Goal: Information Seeking & Learning: Learn about a topic

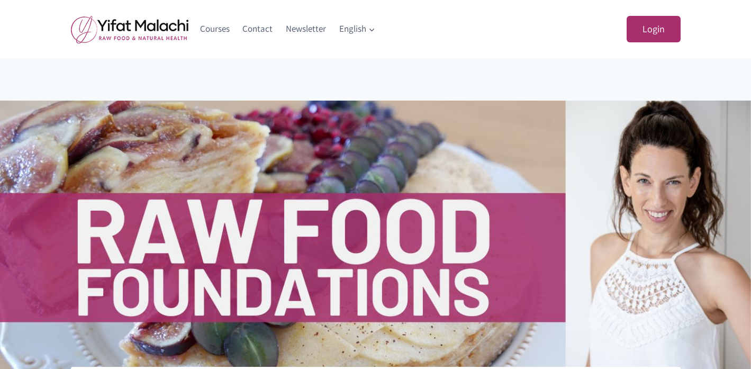
click at [137, 27] on img at bounding box center [129, 29] width 117 height 28
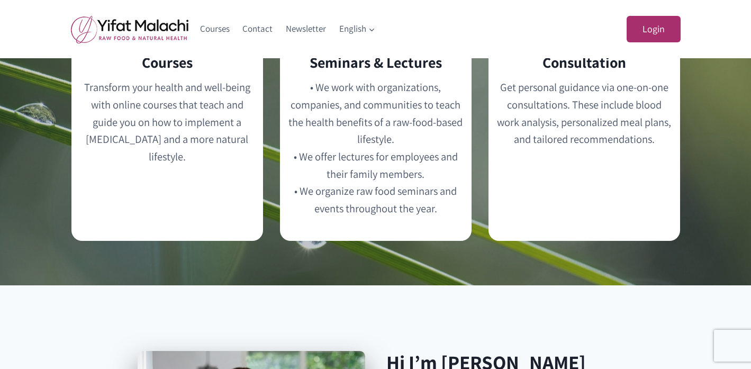
scroll to position [1375, 0]
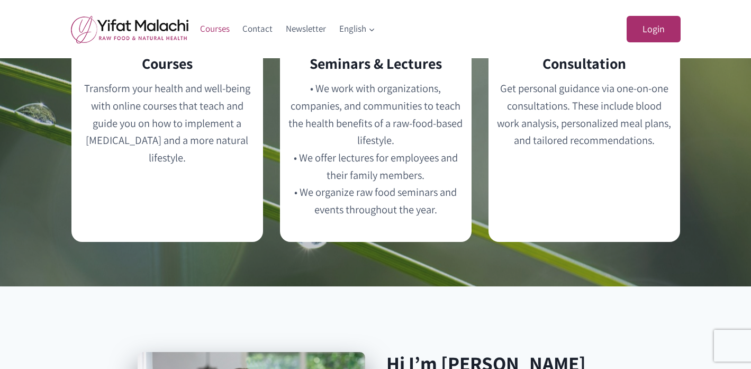
click at [212, 26] on link "Courses" at bounding box center [215, 28] width 43 height 25
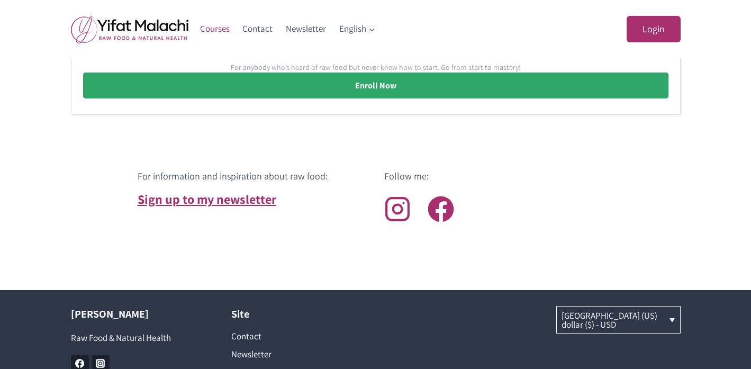
scroll to position [890, 0]
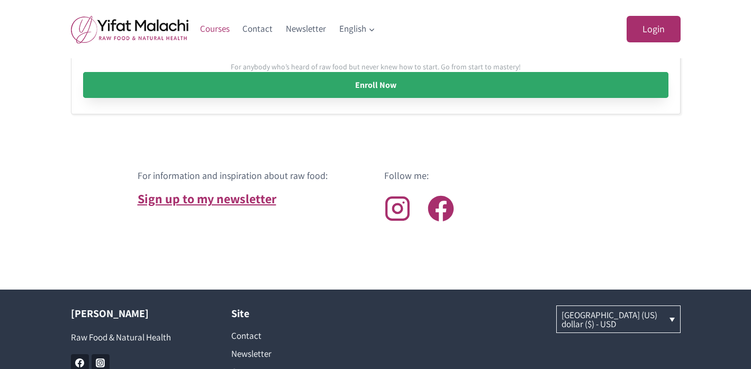
click at [379, 85] on link "Enroll Now" at bounding box center [375, 85] width 585 height 26
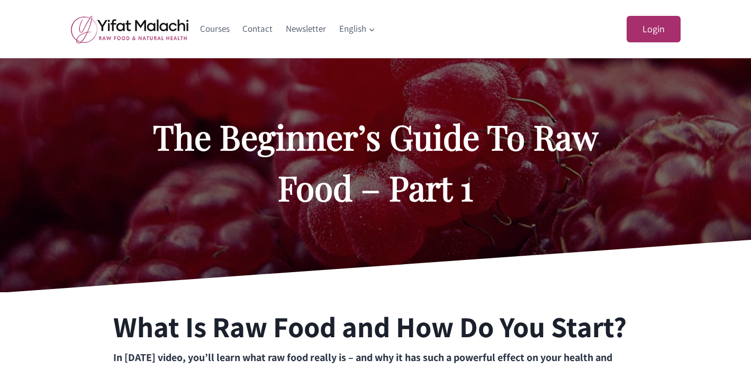
scroll to position [402, 0]
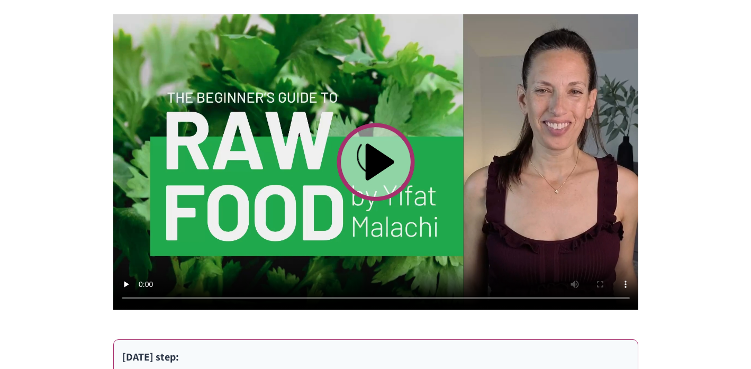
click at [364, 148] on video at bounding box center [375, 161] width 525 height 295
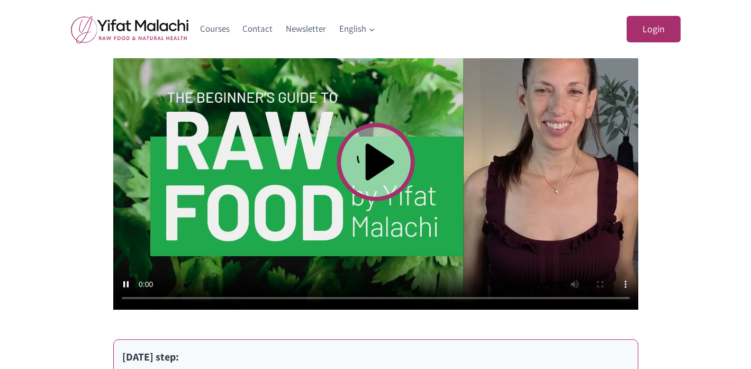
click at [684, 226] on div "What Is Raw Food and How Do You Start? In [DATE] video, you’ll learn what raw f…" at bounding box center [375, 232] width 635 height 685
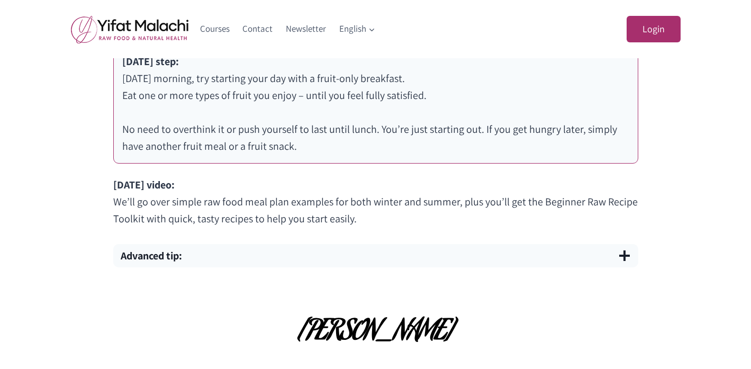
scroll to position [698, 0]
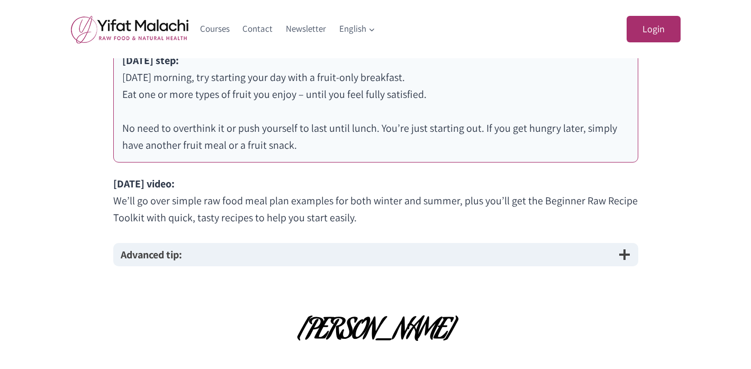
click at [615, 253] on button "Advanced tip:" at bounding box center [375, 254] width 525 height 23
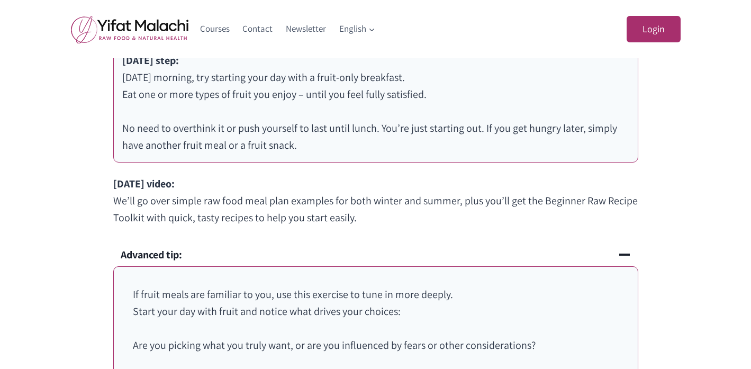
click at [589, 297] on p "If fruit meals are familiar to you, use this exercise to tune in more deeply. S…" at bounding box center [376, 303] width 486 height 34
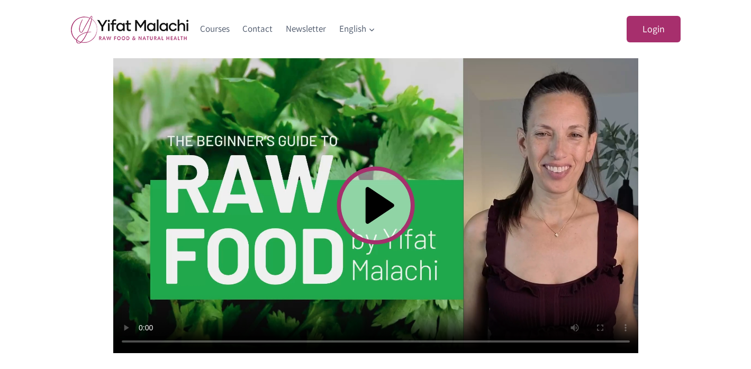
scroll to position [360, 0]
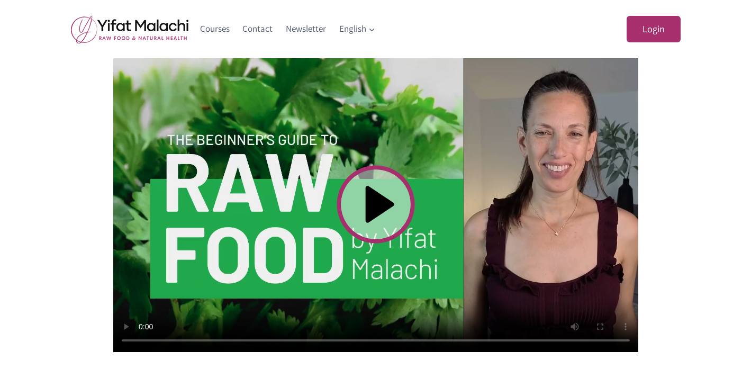
click at [295, 162] on video at bounding box center [375, 204] width 525 height 295
